Goal: Transaction & Acquisition: Purchase product/service

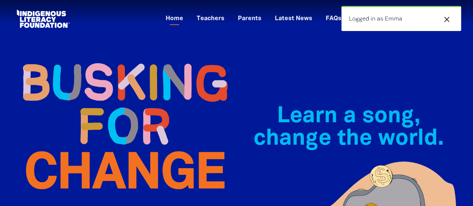
click at [443, 20] on icon "close" at bounding box center [446, 19] width 9 height 9
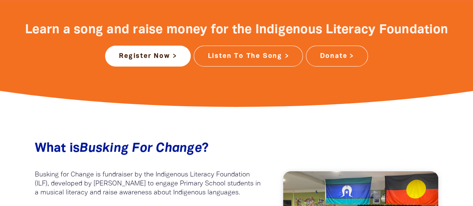
scroll to position [313, 0]
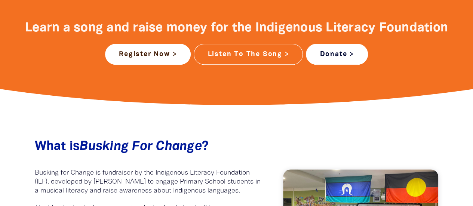
click at [324, 52] on link "Donate >" at bounding box center [337, 54] width 62 height 21
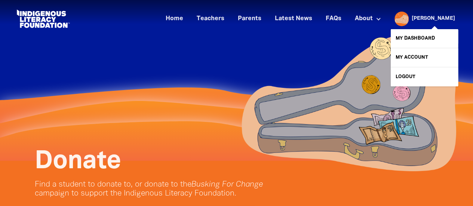
click at [425, 23] on span at bounding box center [424, 51] width 67 height 57
click at [411, 75] on link "Logout" at bounding box center [424, 76] width 67 height 19
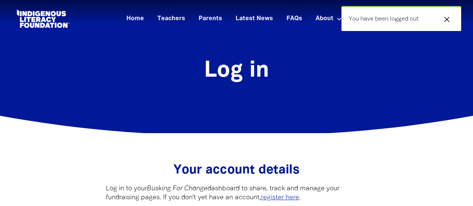
click at [452, 13] on div "close You have been logged out" at bounding box center [401, 18] width 120 height 25
click at [448, 17] on icon "close" at bounding box center [446, 19] width 9 height 9
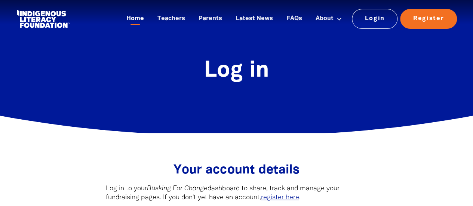
click at [139, 15] on link "Home" at bounding box center [135, 19] width 27 height 12
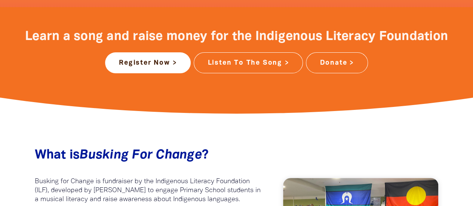
scroll to position [305, 0]
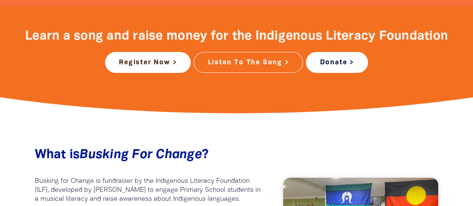
click at [355, 62] on link "Donate >" at bounding box center [337, 62] width 62 height 21
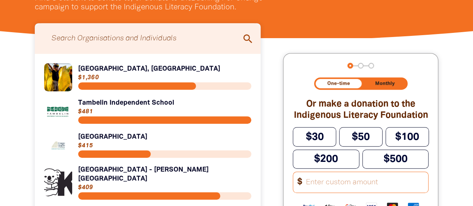
scroll to position [186, 0]
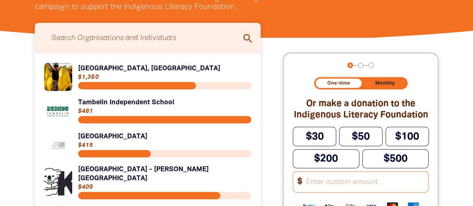
click at [251, 36] on icon "search" at bounding box center [248, 39] width 12 height 12
click at [247, 40] on icon "search" at bounding box center [248, 39] width 12 height 12
click at [220, 37] on input "Search for individuals and teams:" at bounding box center [147, 38] width 211 height 23
type input "a"
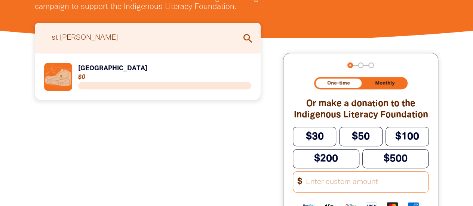
type input "st bernadette"
click at [152, 74] on link "Link to St Bernadette's Primary School" at bounding box center [147, 77] width 207 height 28
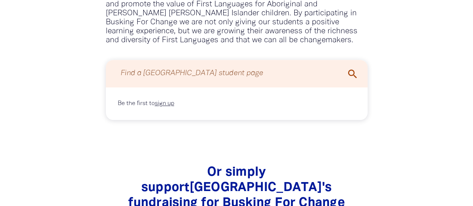
scroll to position [574, 0]
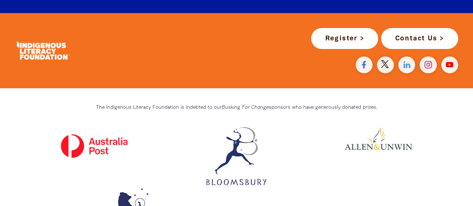
scroll to position [186, 0]
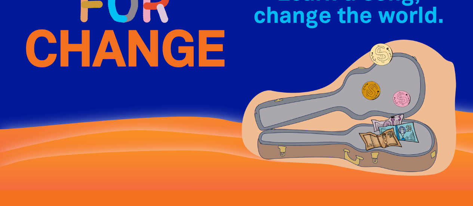
scroll to position [119, 0]
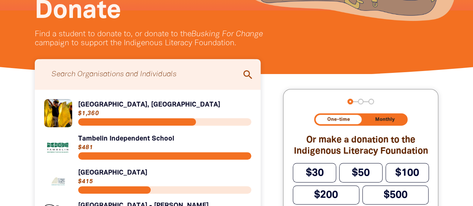
scroll to position [71, 0]
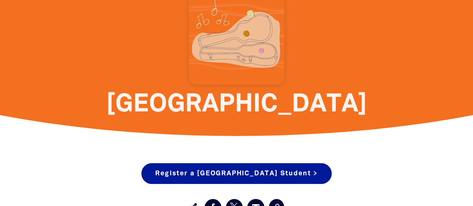
scroll to position [253, 0]
